Goal: Obtain resource: Download file/media

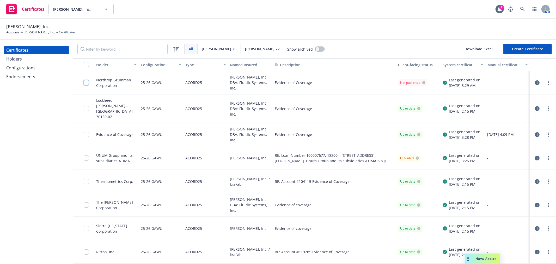
drag, startPoint x: 87, startPoint y: 83, endPoint x: 98, endPoint y: 99, distance: 18.8
click at [86, 83] on input "checkbox" at bounding box center [86, 82] width 5 height 5
click at [228, 254] on div "Download certificate" at bounding box center [247, 252] width 39 height 10
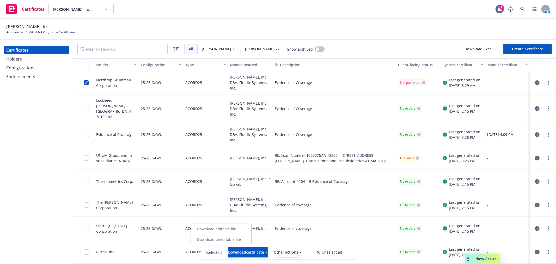
click at [233, 241] on link "Download uneditable file" at bounding box center [221, 239] width 60 height 10
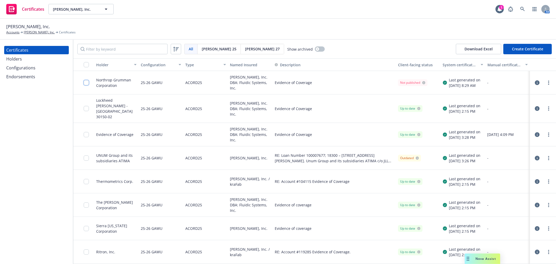
click at [88, 80] on input "checkbox" at bounding box center [86, 82] width 5 height 5
click at [302, 249] on div "Other actions" at bounding box center [288, 252] width 28 height 10
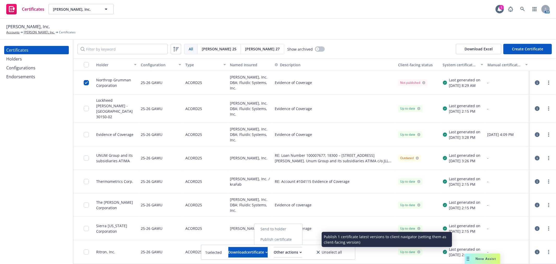
click at [302, 239] on link "Publish certificate" at bounding box center [278, 239] width 48 height 10
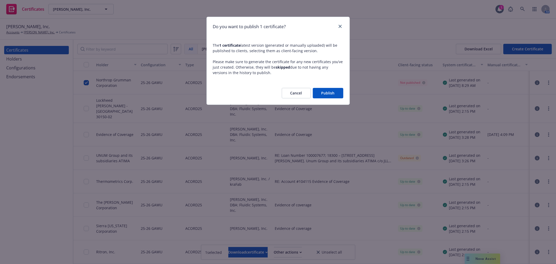
click at [330, 93] on button "Publish" at bounding box center [328, 93] width 30 height 10
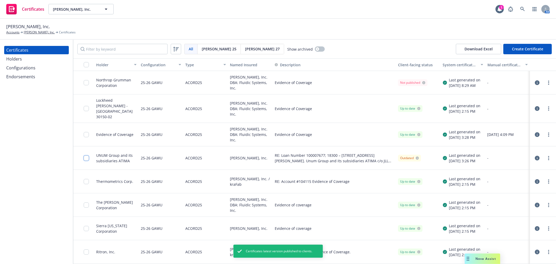
click at [84, 155] on input "checkbox" at bounding box center [86, 157] width 5 height 5
